Goal: Transaction & Acquisition: Purchase product/service

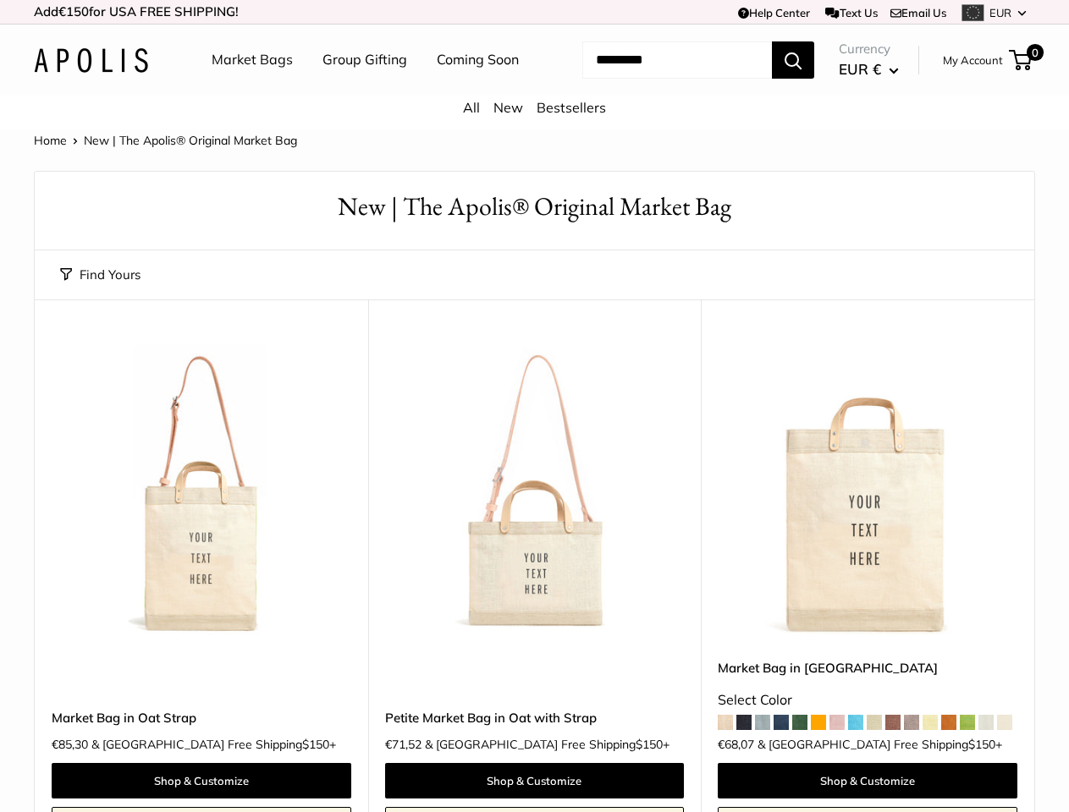
click at [534, 12] on td "Help Center Text Us Email Us *** *** *** *** *** *** *** *** *** *** *** EUR US…" at bounding box center [738, 12] width 592 height 24
click at [534, 87] on nav "Market Bags Group Gifting Coming Soon" at bounding box center [380, 60] width 404 height 54
click at [360, 87] on ul "Market Bags Group Gifting Coming Soon" at bounding box center [380, 60] width 337 height 54
click at [657, 79] on input "Search..." at bounding box center [677, 59] width 190 height 37
click at [100, 287] on button "Find Yours" at bounding box center [100, 275] width 80 height 24
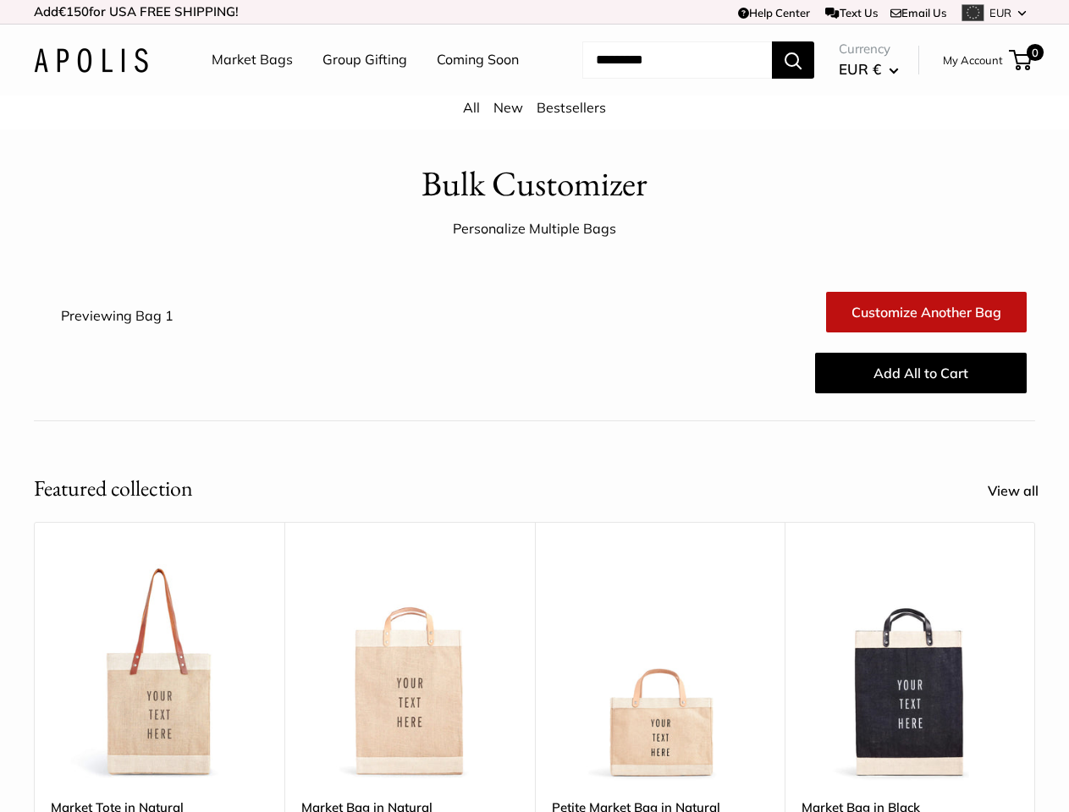
click at [534, 400] on div "Add All to Cart" at bounding box center [618, 373] width 834 height 54
click at [534, 12] on td "Help Center Text Us Email Us *** *** *** *** *** *** *** *** *** *** *** EUR US…" at bounding box center [738, 12] width 592 height 24
click at [534, 87] on nav "Market Bags Group Gifting Coming Soon" at bounding box center [380, 60] width 404 height 54
click at [360, 87] on ul "Market Bags Group Gifting Coming Soon" at bounding box center [380, 60] width 337 height 54
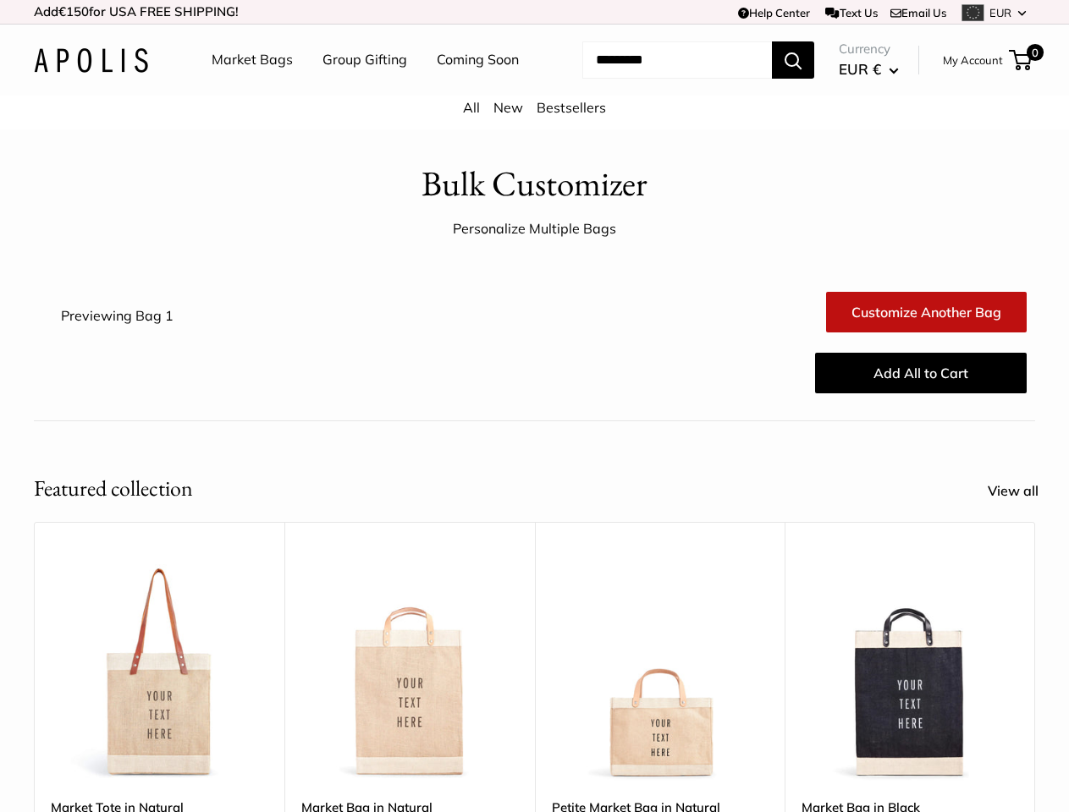
click at [657, 79] on input "Search..." at bounding box center [677, 59] width 190 height 37
click at [535, 652] on div "Upgrade: Next Day Fulfillment Customizable Text Sturdy & Spill Resistant Best S…" at bounding box center [660, 788] width 250 height 532
click at [535, 677] on div "Upgrade: Next Day Fulfillment Customizable Text Sturdy & Spill Resistant Best S…" at bounding box center [660, 788] width 250 height 532
